Goal: Task Accomplishment & Management: Complete application form

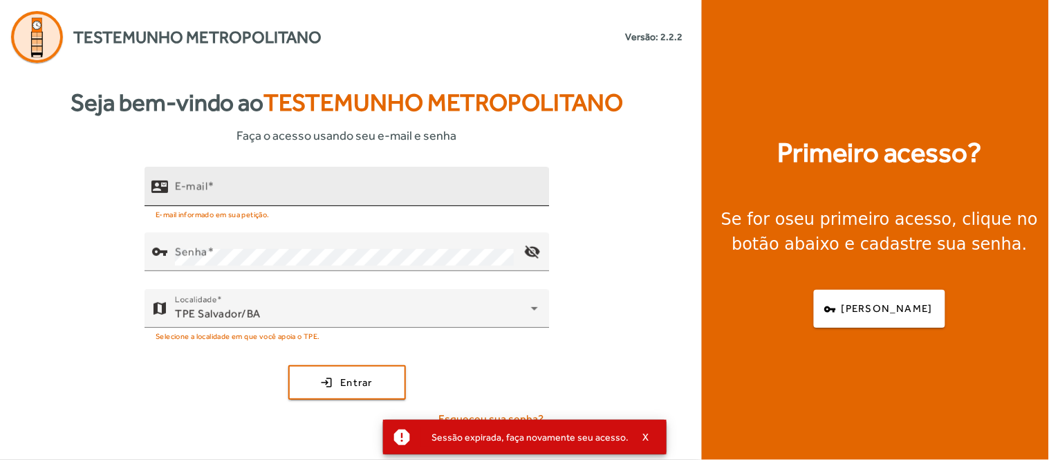
click at [286, 180] on div "E-mail" at bounding box center [356, 186] width 363 height 39
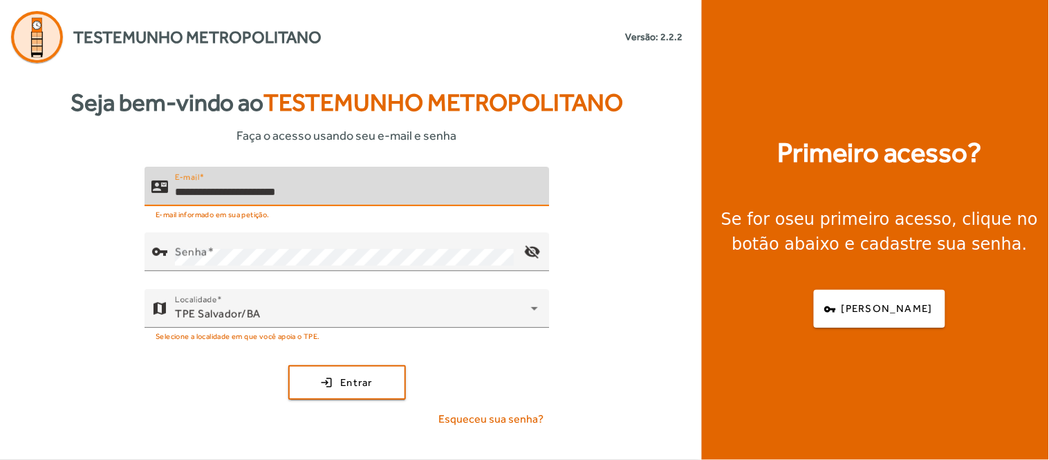
type input "**********"
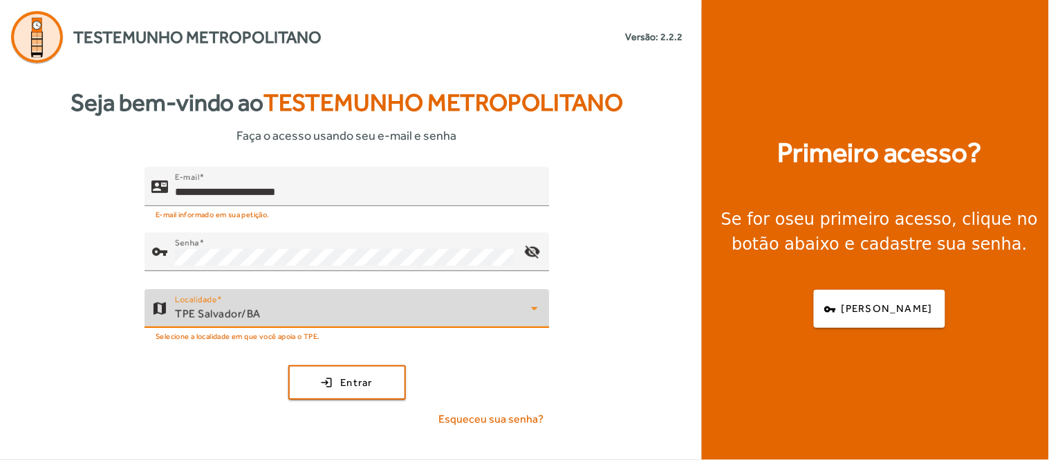
drag, startPoint x: 334, startPoint y: 317, endPoint x: 335, endPoint y: 335, distance: 18.7
click at [334, 326] on div "Localidade [GEOGRAPHIC_DATA]/BA" at bounding box center [356, 308] width 363 height 39
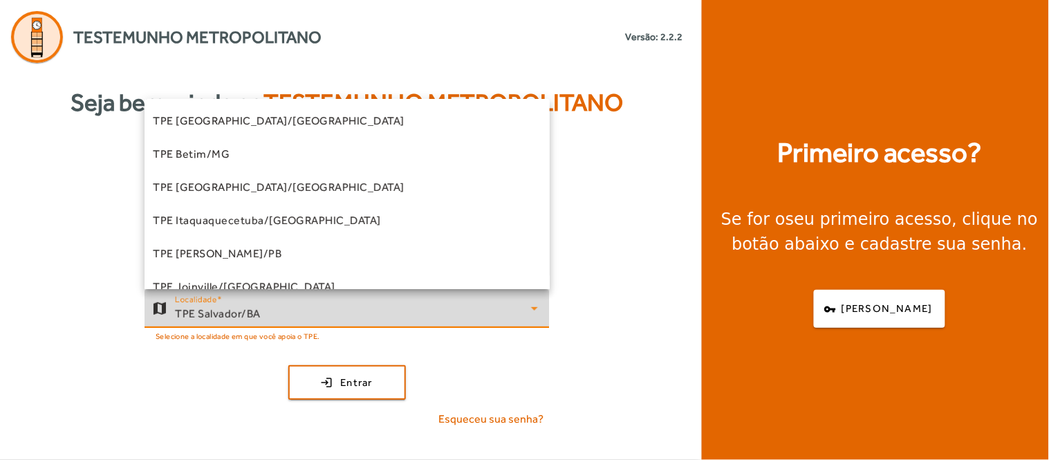
scroll to position [213, 0]
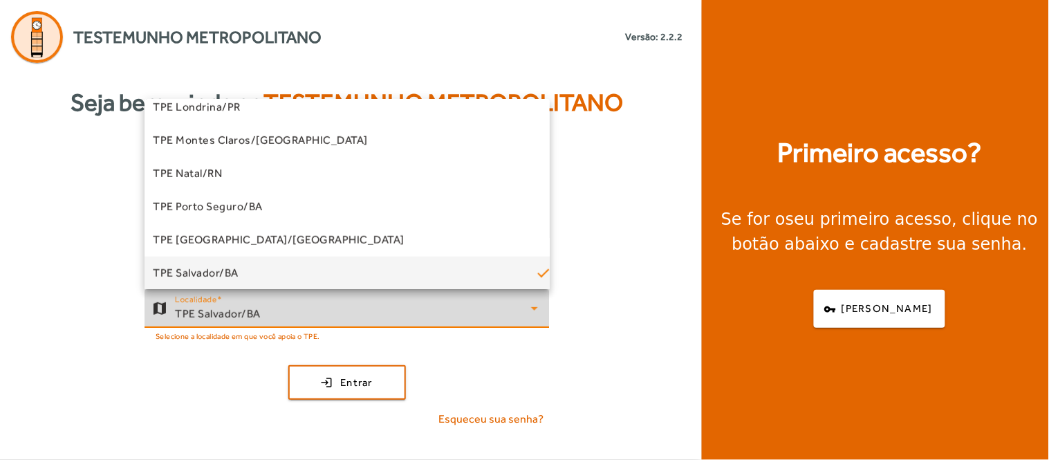
click at [344, 375] on div at bounding box center [524, 230] width 1049 height 460
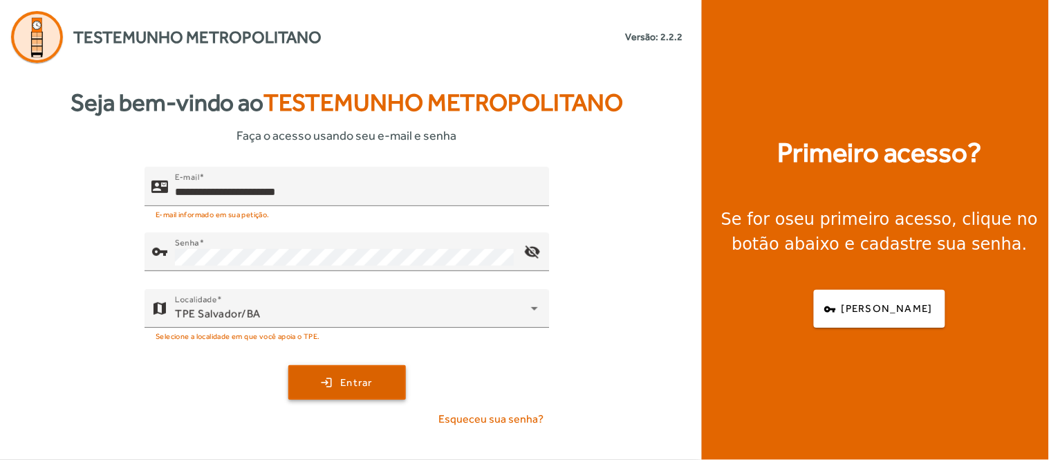
click at [344, 376] on span "Entrar" at bounding box center [356, 383] width 32 height 16
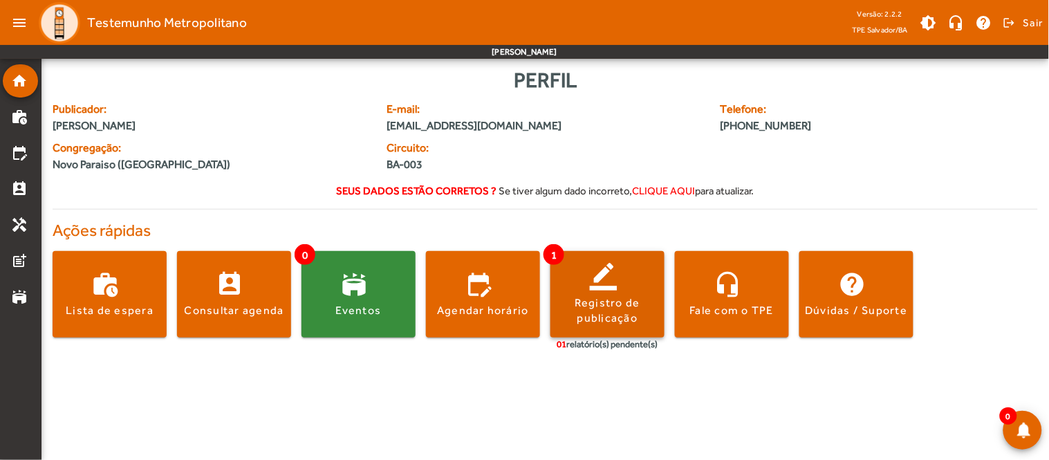
click at [604, 307] on div "Registro de publicação" at bounding box center [607, 310] width 114 height 31
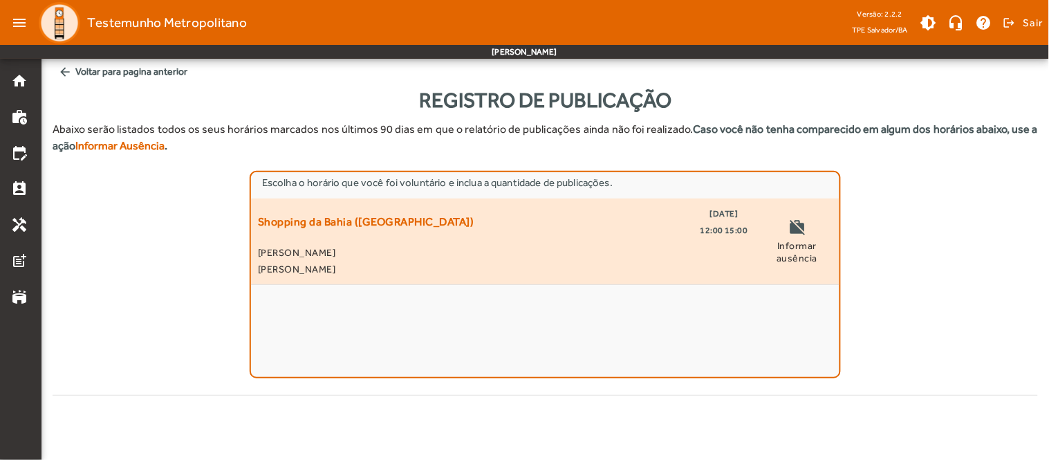
click at [560, 231] on div "Shopping da [GEOGRAPHIC_DATA] ([GEOGRAPHIC_DATA]) [DATE] 12:00 15:00" at bounding box center [503, 221] width 490 height 33
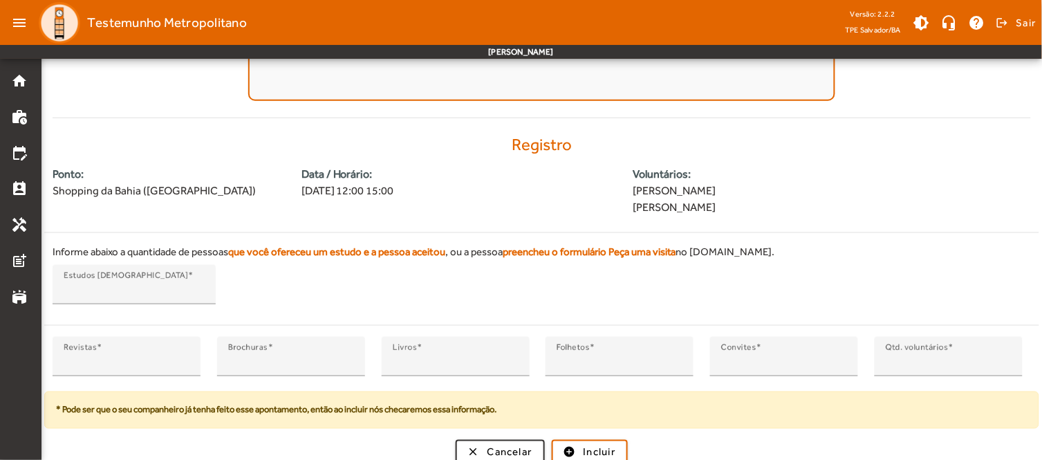
scroll to position [286, 0]
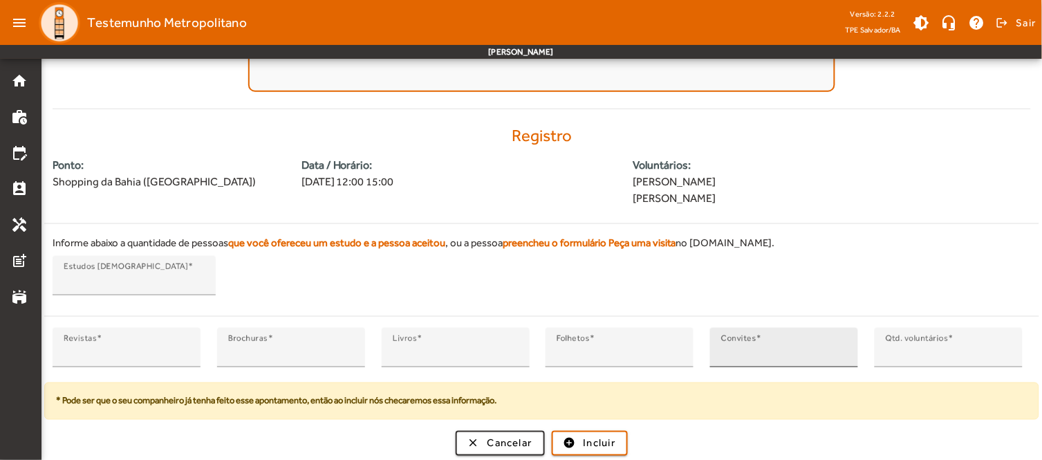
click at [818, 356] on input "*" at bounding box center [784, 353] width 126 height 17
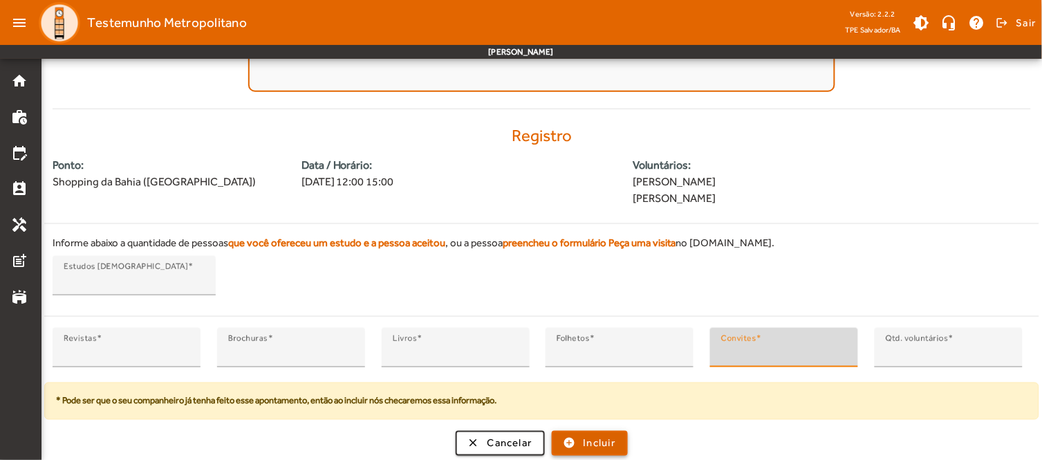
type input "*"
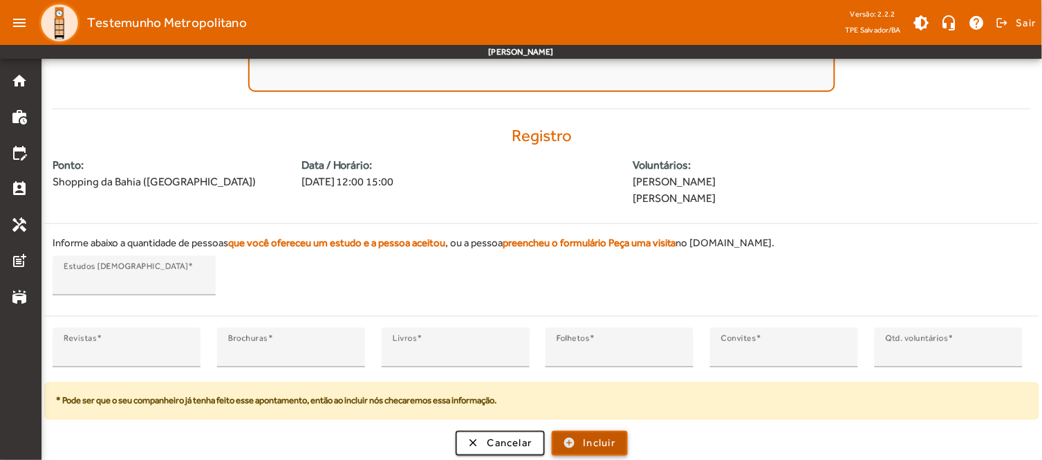
click at [588, 448] on span "Incluir" at bounding box center [600, 444] width 32 height 16
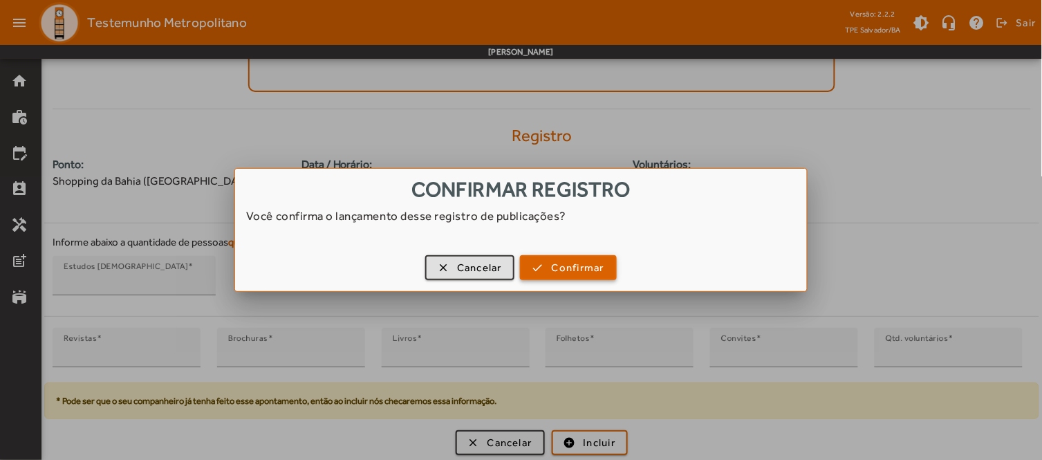
click at [572, 268] on span "Confirmar" at bounding box center [578, 268] width 53 height 16
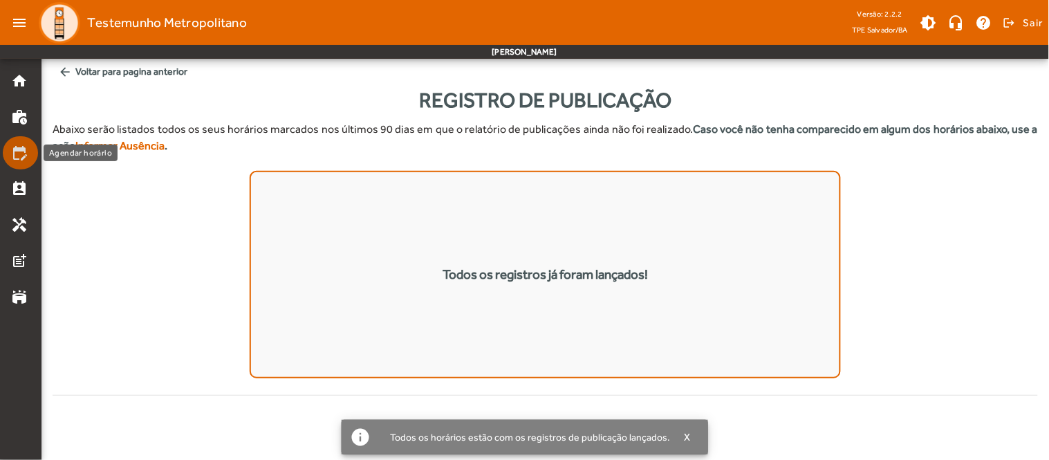
click at [28, 150] on link "edit_calendar" at bounding box center [24, 152] width 27 height 17
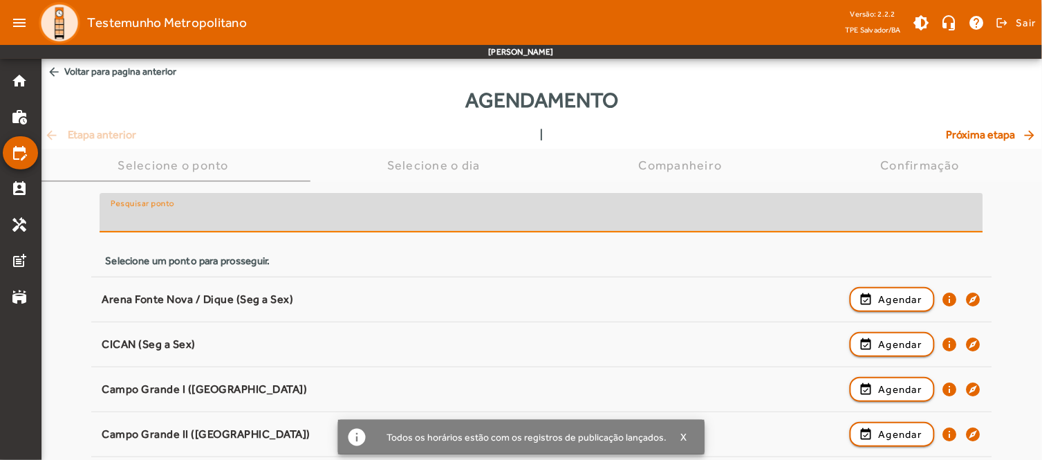
click at [337, 223] on input "Pesquisar ponto" at bounding box center [541, 218] width 861 height 17
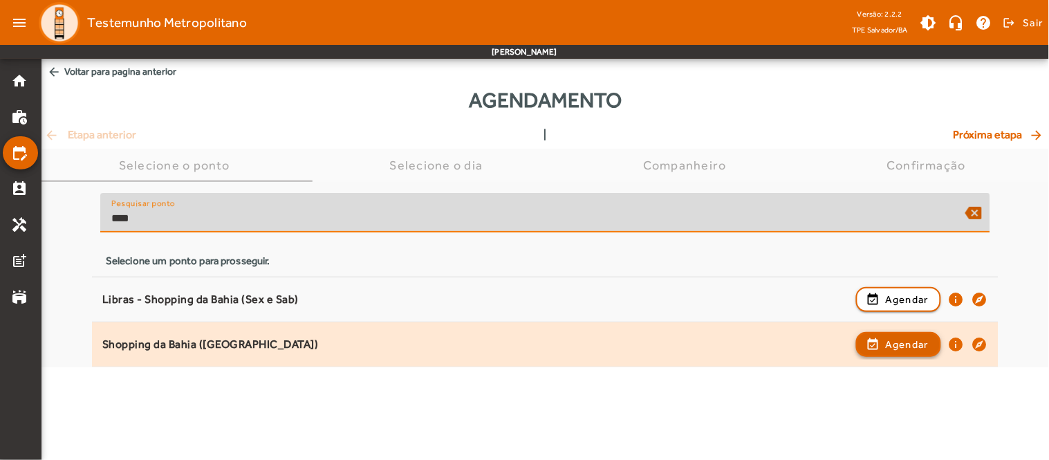
type input "****"
click at [917, 344] on span "Agendar" at bounding box center [907, 344] width 44 height 17
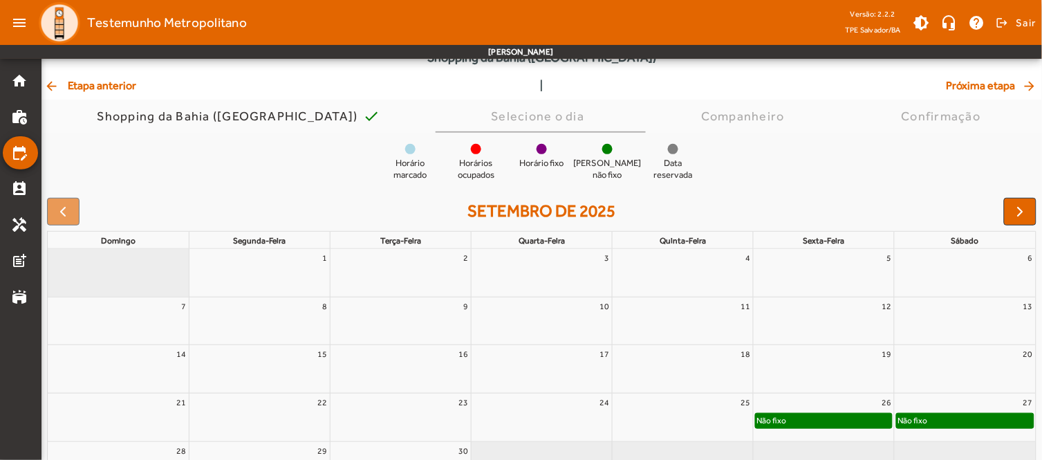
scroll to position [152, 0]
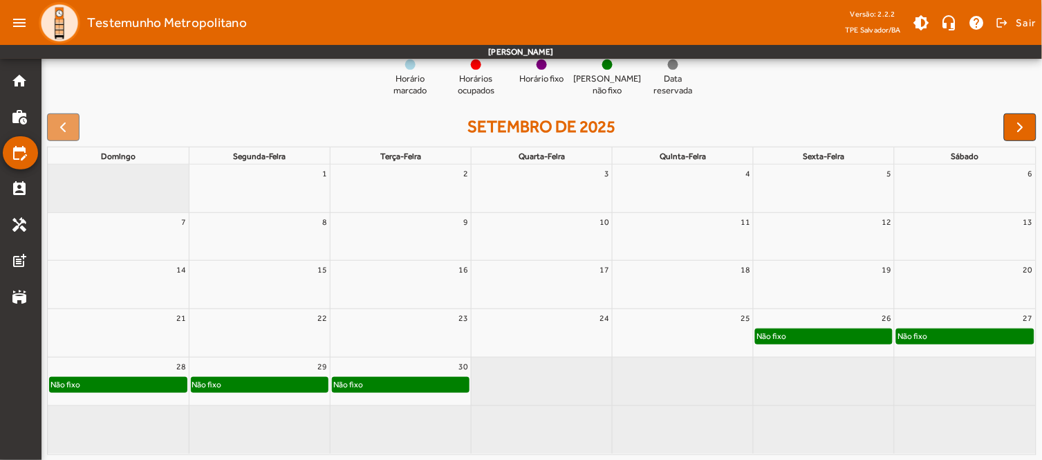
click at [156, 382] on div "Não fixo" at bounding box center [118, 384] width 137 height 14
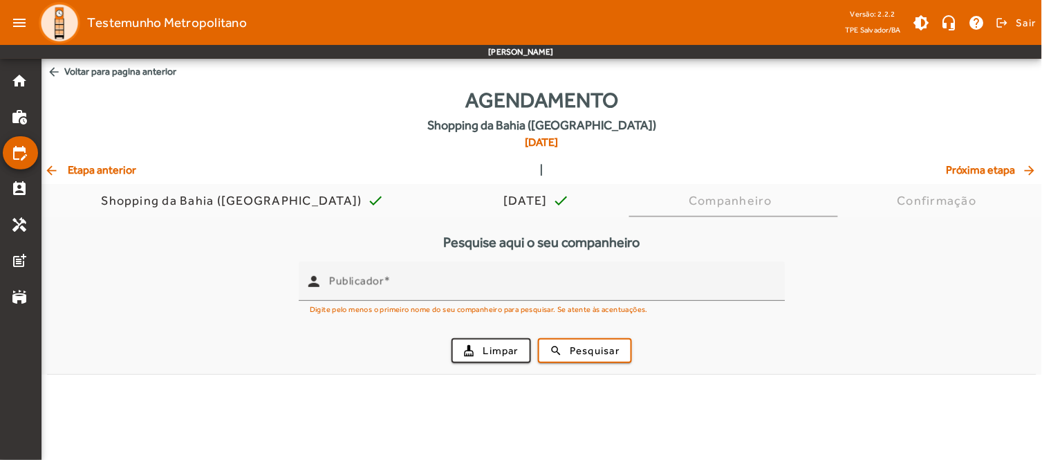
scroll to position [0, 0]
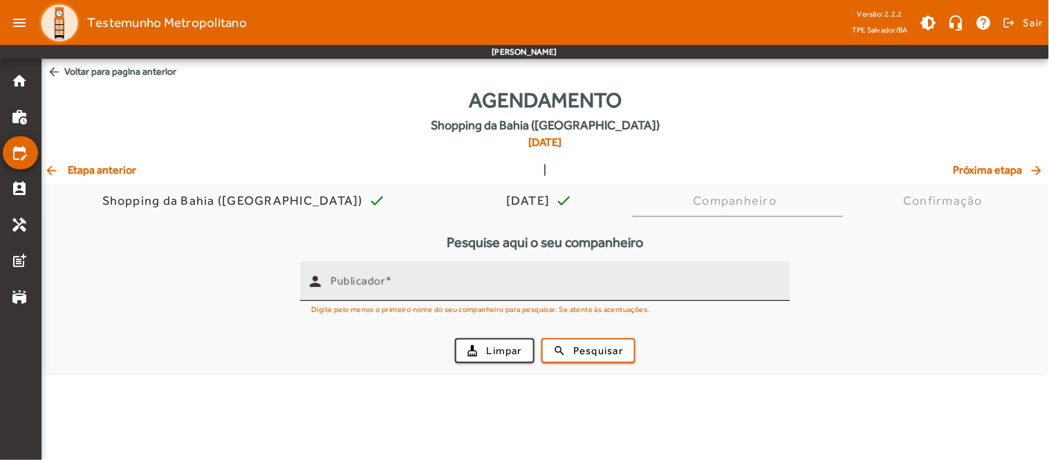
click at [459, 279] on input "Publicador" at bounding box center [554, 287] width 449 height 17
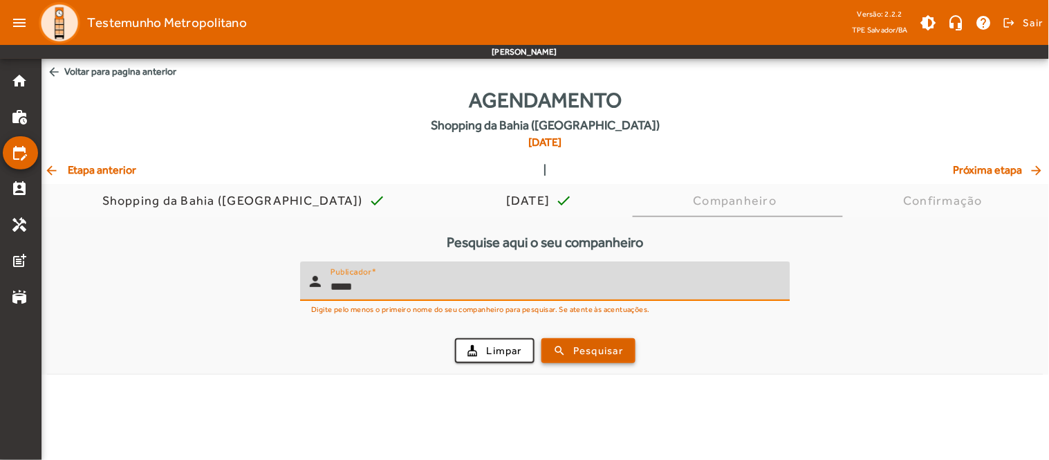
type input "*****"
click at [575, 357] on span "Pesquisar" at bounding box center [598, 351] width 50 height 16
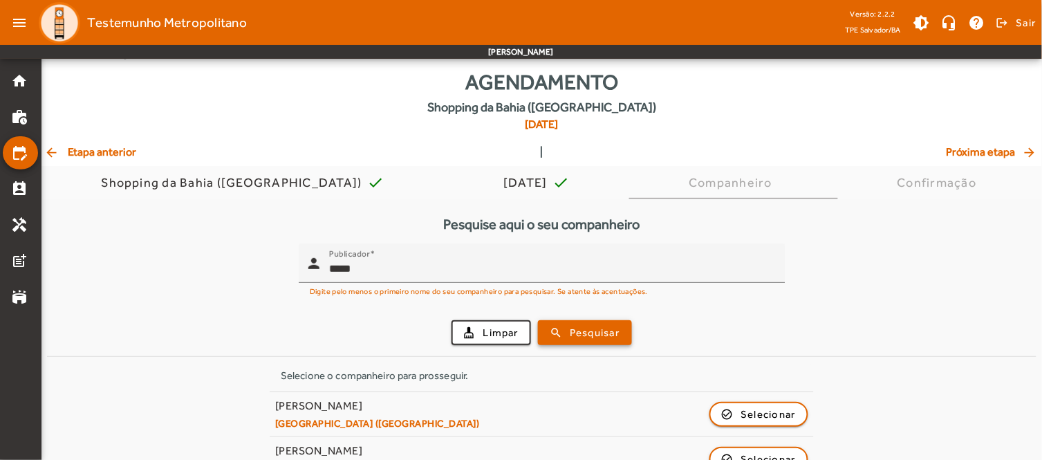
scroll to position [50, 0]
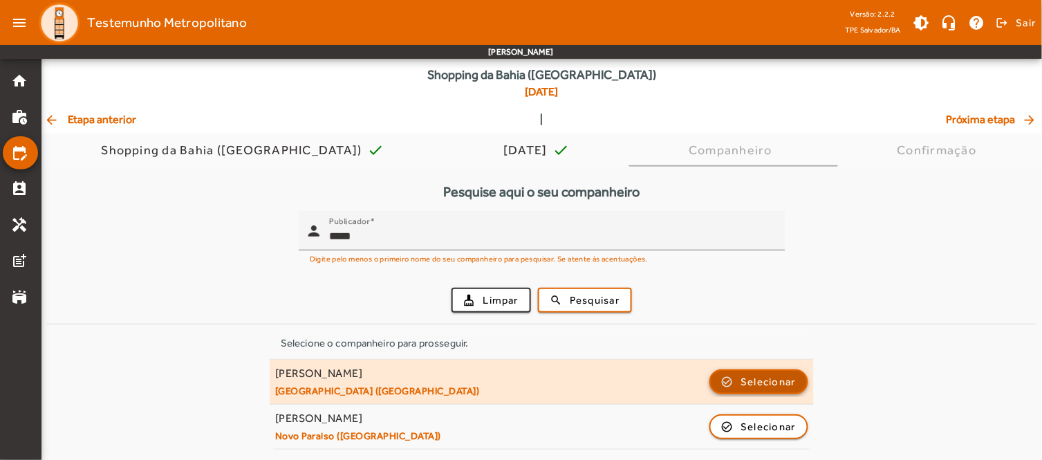
click at [760, 378] on span "Selecionar" at bounding box center [768, 381] width 55 height 17
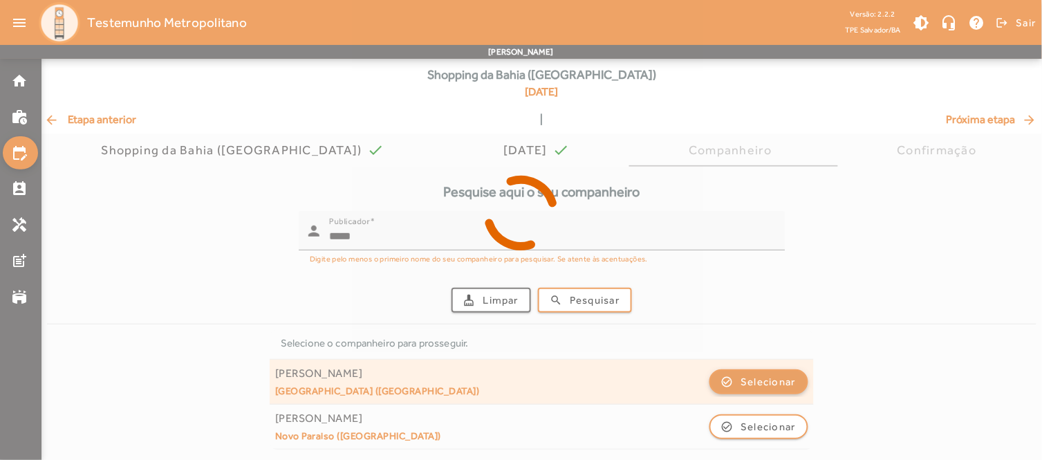
scroll to position [0, 0]
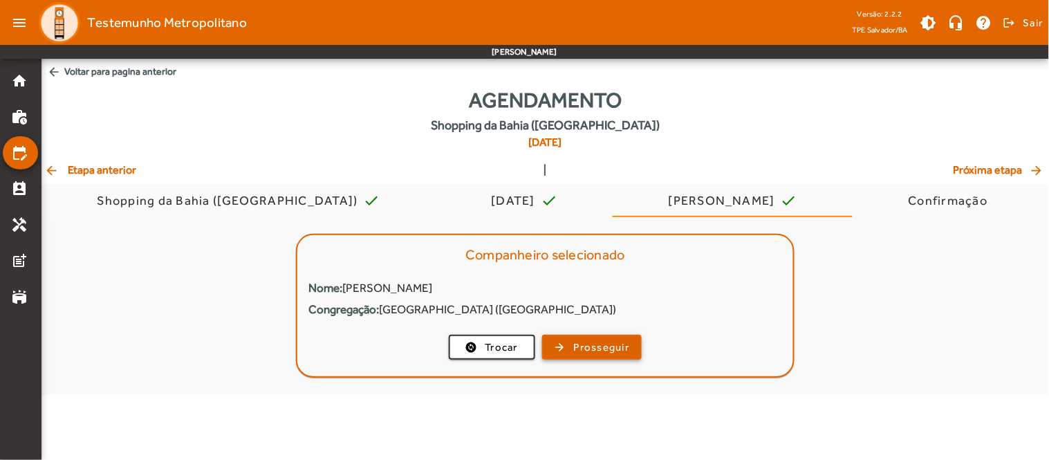
click at [586, 350] on span "Prosseguir" at bounding box center [602, 347] width 56 height 16
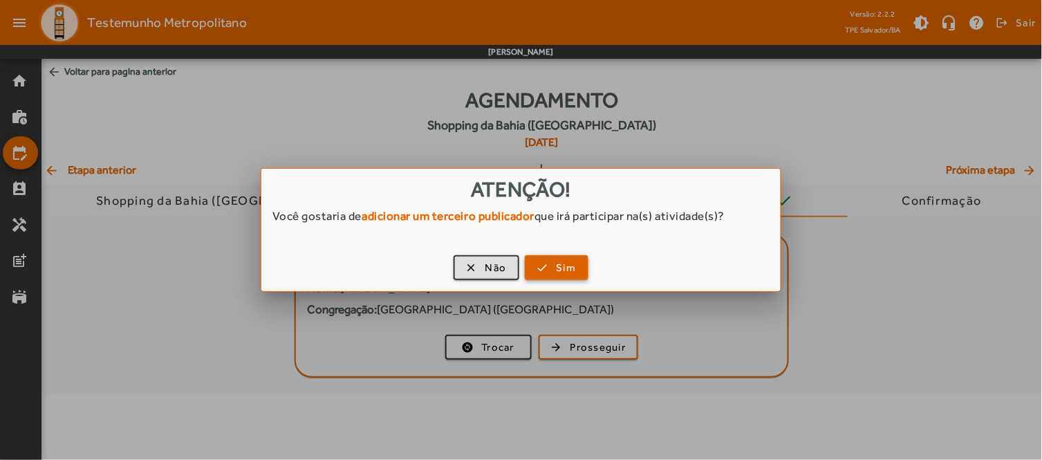
click at [565, 270] on span "Sim" at bounding box center [567, 268] width 20 height 16
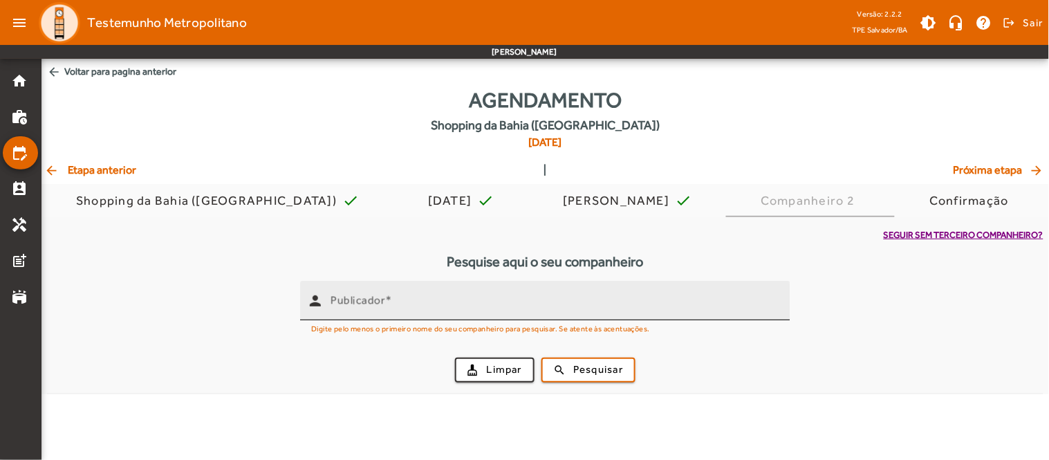
click at [400, 300] on input "Publicador" at bounding box center [554, 306] width 449 height 17
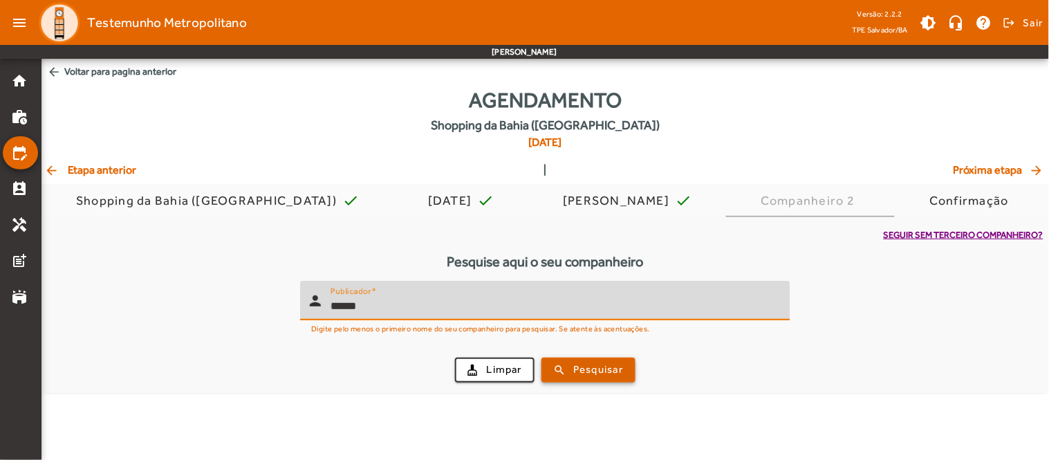
type input "******"
click at [567, 370] on span "submit" at bounding box center [588, 369] width 91 height 33
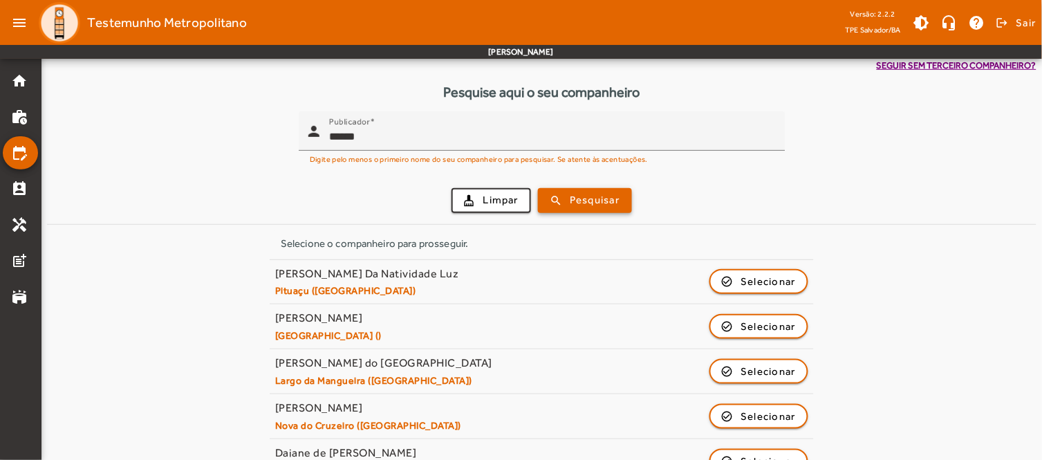
scroll to position [19, 0]
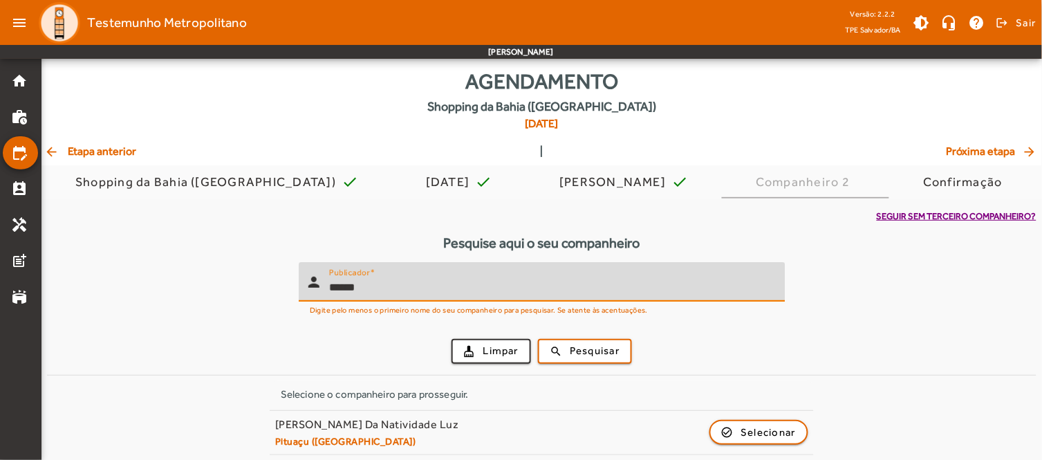
drag, startPoint x: 344, startPoint y: 287, endPoint x: 368, endPoint y: 311, distance: 34.2
click at [344, 288] on input "******" at bounding box center [551, 287] width 445 height 17
type input "*****"
click at [610, 355] on span "Pesquisar" at bounding box center [595, 351] width 50 height 16
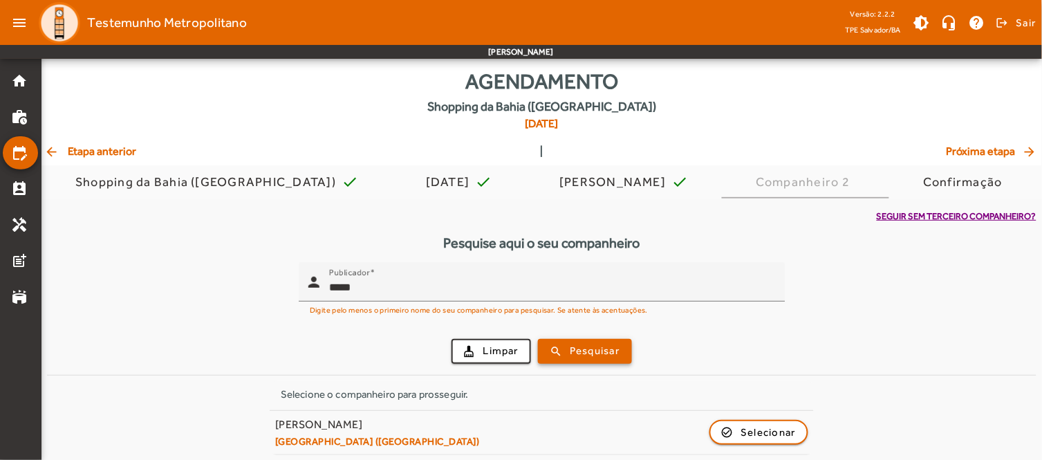
scroll to position [24, 0]
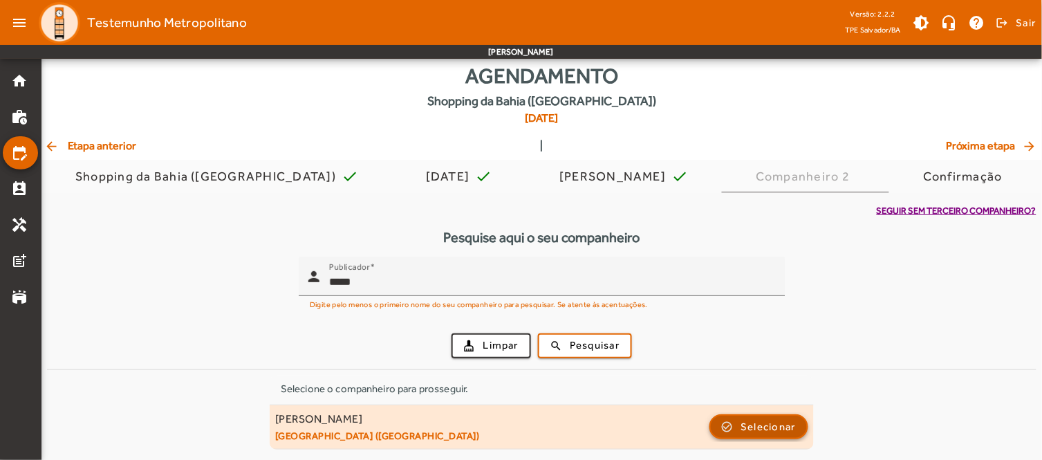
click at [763, 429] on span "Selecionar" at bounding box center [768, 426] width 55 height 17
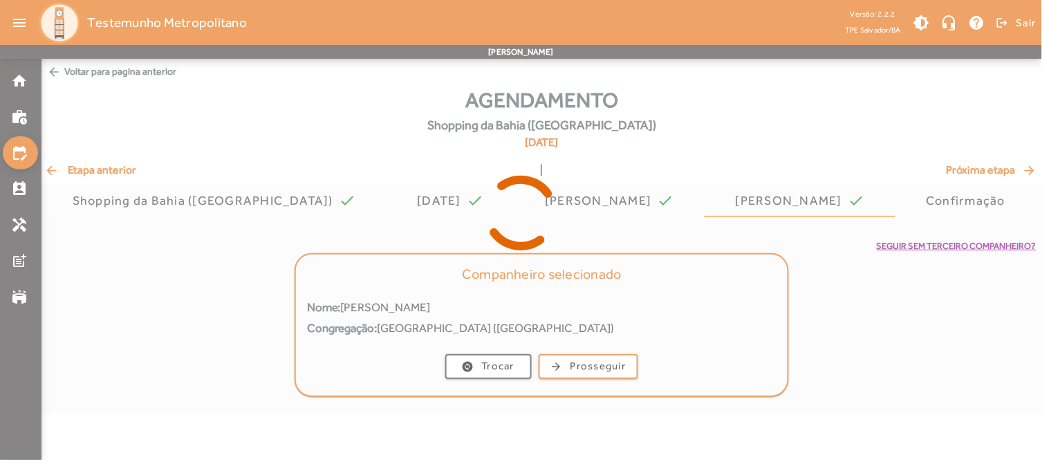
scroll to position [0, 0]
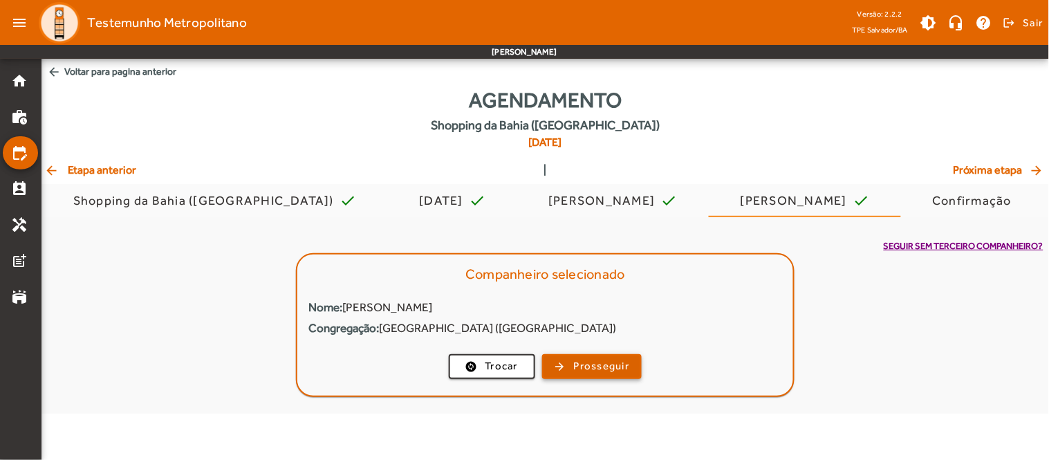
click at [586, 361] on span "Prosseguir" at bounding box center [602, 366] width 56 height 16
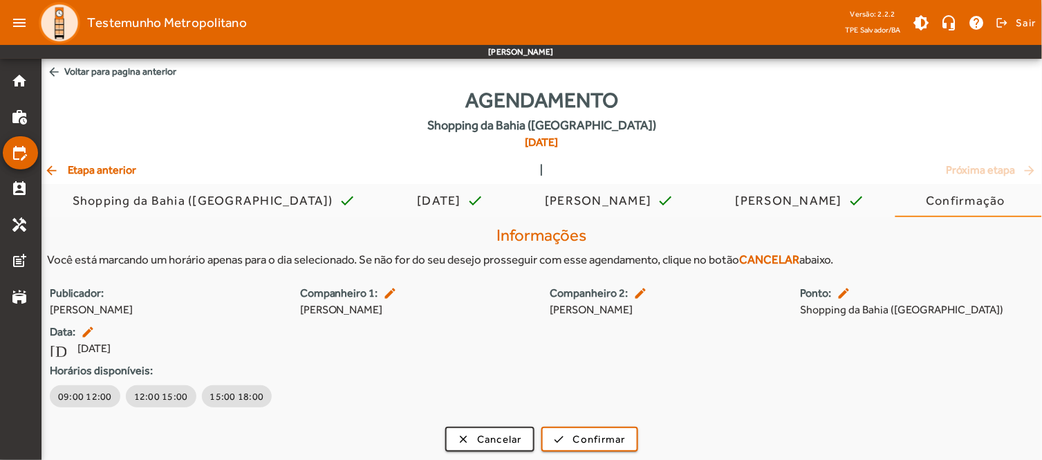
scroll to position [2, 0]
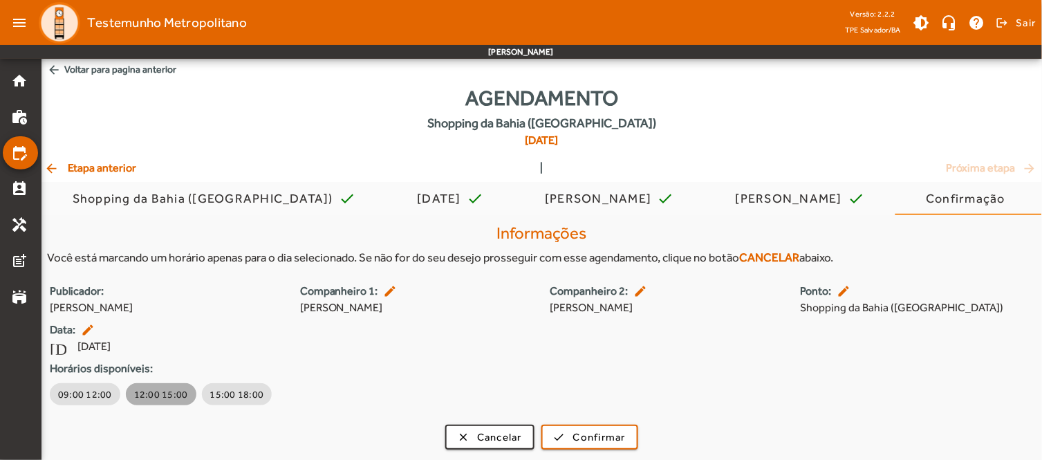
click at [167, 391] on span "12:00 15:00" at bounding box center [161, 394] width 54 height 14
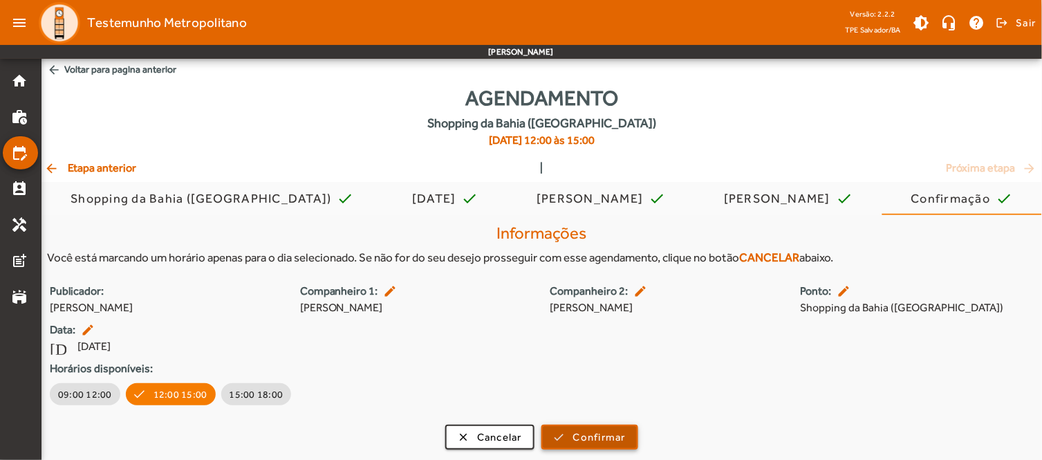
click at [599, 434] on span "Confirmar" at bounding box center [599, 437] width 53 height 16
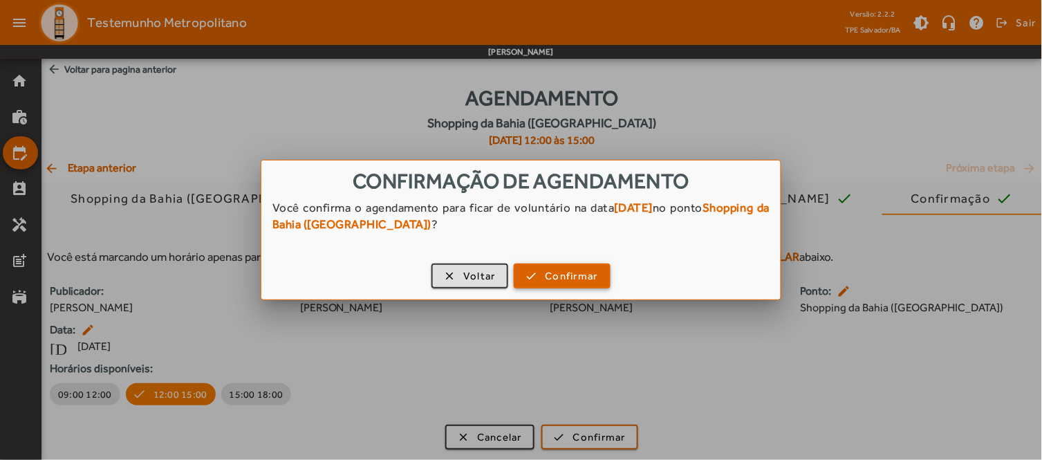
click at [543, 272] on span "button" at bounding box center [562, 275] width 94 height 33
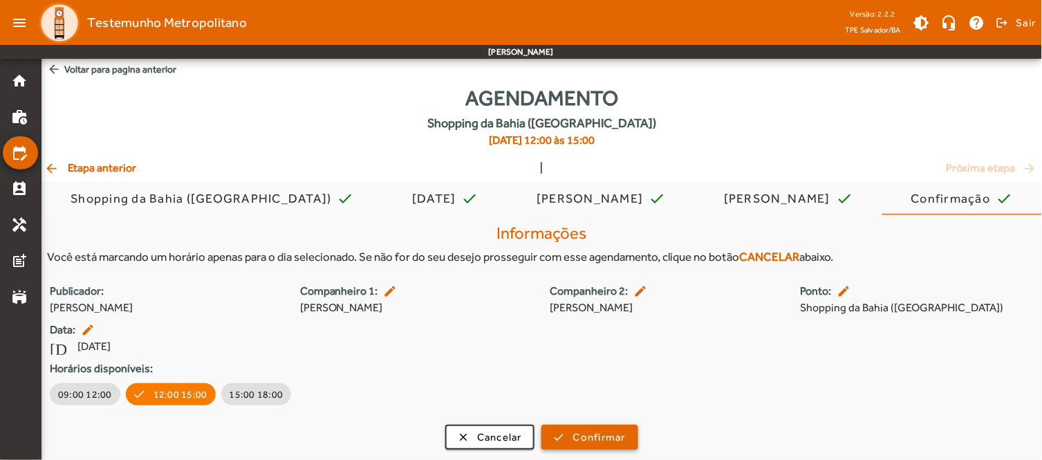
scroll to position [2, 0]
